Goal: Complete application form

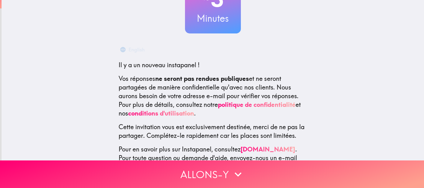
scroll to position [87, 0]
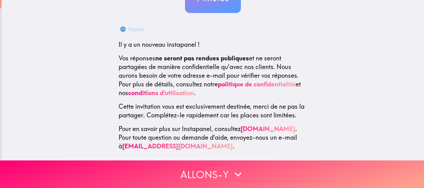
click at [258, 57] on p "Vos réponses ne seront pas rendues publiques et ne seront partagées de manière …" at bounding box center [212, 75] width 189 height 43
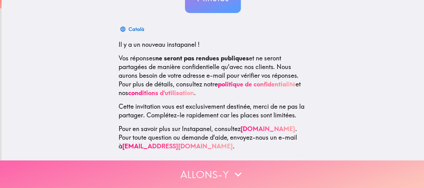
click at [253, 161] on button "Allons-y" at bounding box center [212, 175] width 424 height 28
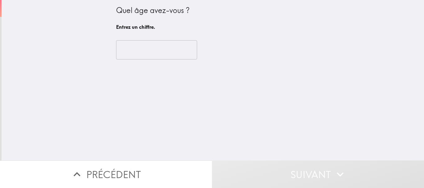
scroll to position [0, 0]
click at [154, 29] on h6 "Entrez un chiffre." at bounding box center [213, 27] width 194 height 7
click at [173, 53] on input "number" at bounding box center [156, 49] width 81 height 19
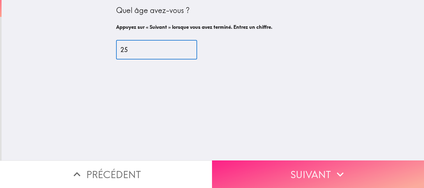
type input "25"
click at [239, 165] on button "Suivant" at bounding box center [318, 175] width 212 height 28
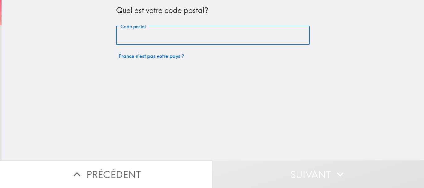
click at [162, 44] on input "Code postal" at bounding box center [213, 35] width 194 height 19
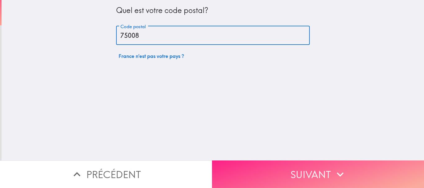
type input "75008"
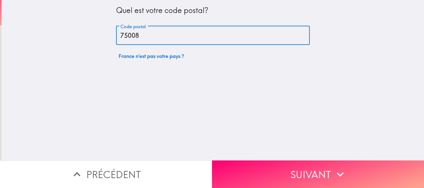
click at [259, 175] on button "Suivant" at bounding box center [318, 175] width 212 height 28
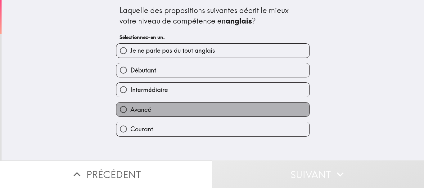
click at [176, 108] on label "Avancé" at bounding box center [212, 110] width 193 height 14
click at [130, 108] on input "Avancé" at bounding box center [123, 110] width 14 height 14
radio input "true"
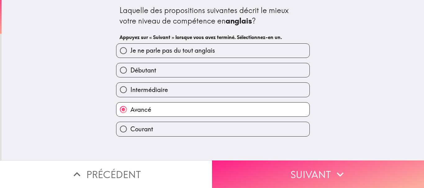
click at [275, 164] on button "Suivant" at bounding box center [318, 175] width 212 height 28
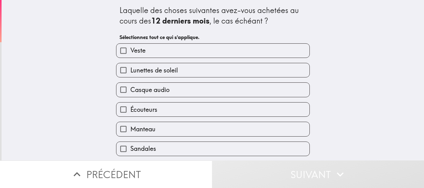
click at [199, 48] on label "Veste" at bounding box center [212, 51] width 193 height 14
click at [130, 48] on input "Veste" at bounding box center [123, 51] width 14 height 14
checkbox input "true"
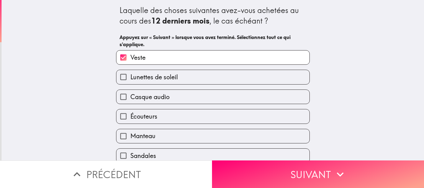
click at [199, 86] on div "Casque audio" at bounding box center [210, 95] width 198 height 20
click at [199, 77] on label "Lunettes de soleil" at bounding box center [212, 77] width 193 height 14
click at [130, 77] on input "Lunettes de soleil" at bounding box center [123, 77] width 14 height 14
checkbox input "true"
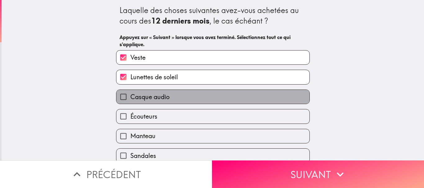
click at [200, 92] on label "Casque audio" at bounding box center [212, 97] width 193 height 14
click at [130, 92] on input "Casque audio" at bounding box center [123, 97] width 14 height 14
checkbox input "true"
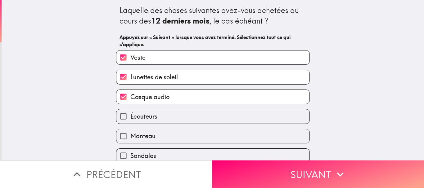
scroll to position [62, 0]
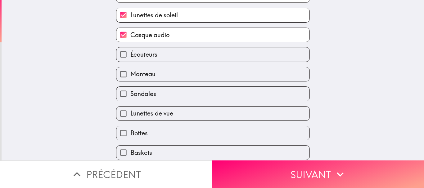
click at [198, 56] on label "Écouteurs" at bounding box center [212, 54] width 193 height 14
click at [130, 56] on input "Écouteurs" at bounding box center [123, 54] width 14 height 14
checkbox input "true"
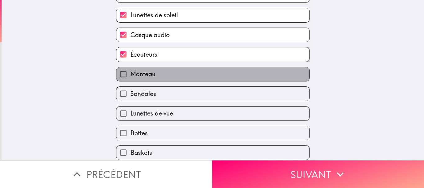
click at [198, 69] on label "Manteau" at bounding box center [212, 74] width 193 height 14
click at [130, 69] on input "Manteau" at bounding box center [123, 74] width 14 height 14
checkbox input "true"
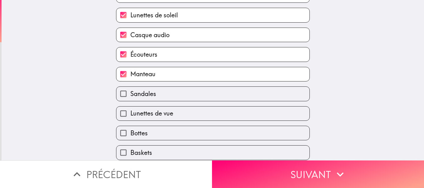
click at [200, 99] on label "Sandales" at bounding box center [212, 94] width 193 height 14
click at [130, 99] on input "Sandales" at bounding box center [123, 94] width 14 height 14
checkbox input "true"
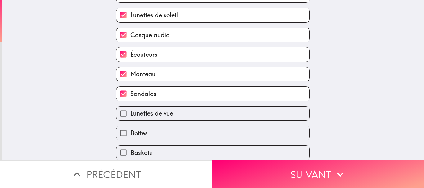
scroll to position [89, 0]
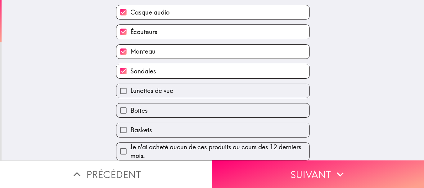
drag, startPoint x: 198, startPoint y: 119, endPoint x: 195, endPoint y: 116, distance: 3.9
click at [195, 118] on div "Baskets" at bounding box center [210, 128] width 198 height 20
drag, startPoint x: 194, startPoint y: 112, endPoint x: 194, endPoint y: 108, distance: 3.7
click at [194, 110] on label "Bottes" at bounding box center [212, 111] width 193 height 14
click at [130, 110] on input "Bottes" at bounding box center [123, 111] width 14 height 14
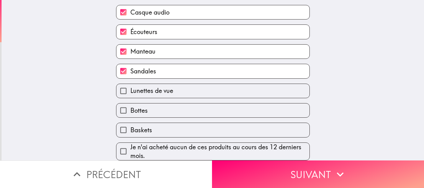
checkbox input "true"
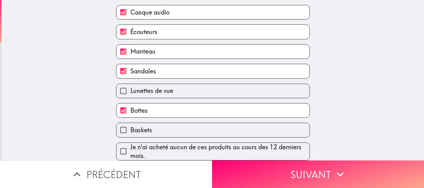
click at [197, 123] on label "Baskets" at bounding box center [212, 130] width 193 height 14
click at [130, 123] on input "Baskets" at bounding box center [123, 130] width 14 height 14
checkbox input "true"
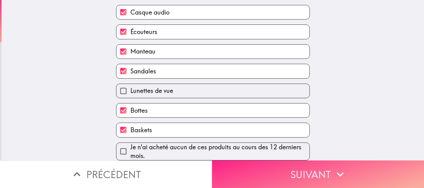
click at [266, 161] on button "Suivant" at bounding box center [318, 175] width 212 height 28
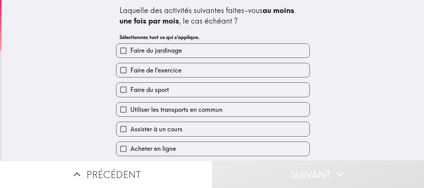
click at [215, 51] on label "Faire du jardinage" at bounding box center [212, 51] width 193 height 14
click at [130, 51] on input "Faire du jardinage" at bounding box center [123, 51] width 14 height 14
checkbox input "true"
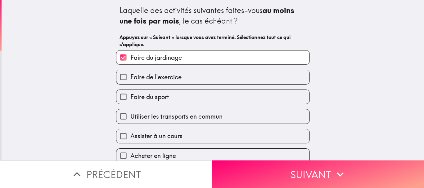
click at [224, 87] on div "Faire du sport" at bounding box center [210, 95] width 198 height 20
drag, startPoint x: 219, startPoint y: 75, endPoint x: 222, endPoint y: 86, distance: 11.2
click at [221, 80] on label "Faire de l'exercice" at bounding box center [212, 77] width 193 height 14
click at [130, 80] on input "Faire de l'exercice" at bounding box center [123, 77] width 14 height 14
checkbox input "true"
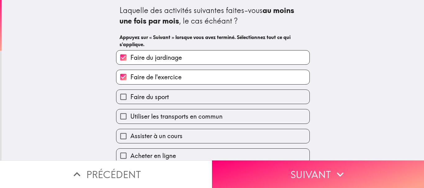
click at [208, 100] on label "Faire du sport" at bounding box center [212, 97] width 193 height 14
click at [130, 100] on input "Faire du sport" at bounding box center [123, 97] width 14 height 14
checkbox input "true"
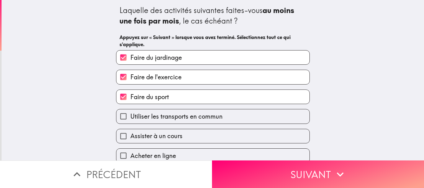
scroll to position [47, 0]
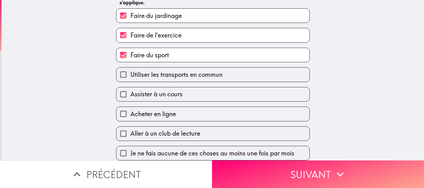
click at [205, 107] on label "Acheter en ligne" at bounding box center [212, 114] width 193 height 14
click at [130, 107] on input "Acheter en ligne" at bounding box center [123, 114] width 14 height 14
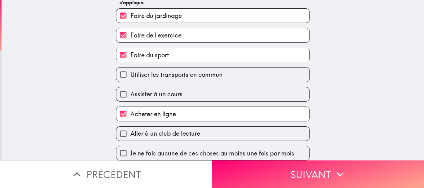
click at [208, 107] on label "Acheter en ligne" at bounding box center [212, 114] width 193 height 14
click at [130, 107] on input "Acheter en ligne" at bounding box center [123, 114] width 14 height 14
checkbox input "false"
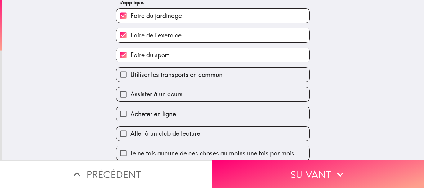
click at [200, 87] on label "Assister à un cours" at bounding box center [212, 94] width 193 height 14
click at [130, 87] on input "Assister à un cours" at bounding box center [123, 94] width 14 height 14
checkbox input "true"
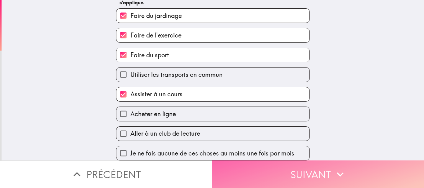
click at [261, 161] on button "Suivant" at bounding box center [318, 175] width 212 height 28
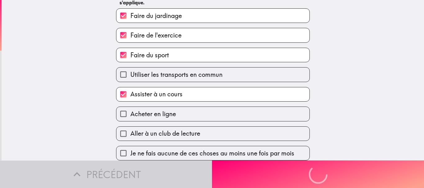
scroll to position [0, 0]
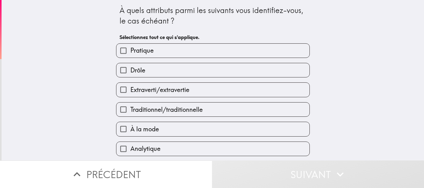
click at [203, 68] on label "Drôle" at bounding box center [212, 70] width 193 height 14
click at [130, 68] on input "Drôle" at bounding box center [123, 70] width 14 height 14
checkbox input "true"
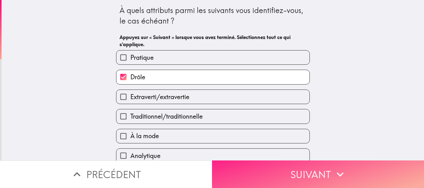
click at [246, 161] on button "Suivant" at bounding box center [318, 175] width 212 height 28
